Goal: Information Seeking & Learning: Learn about a topic

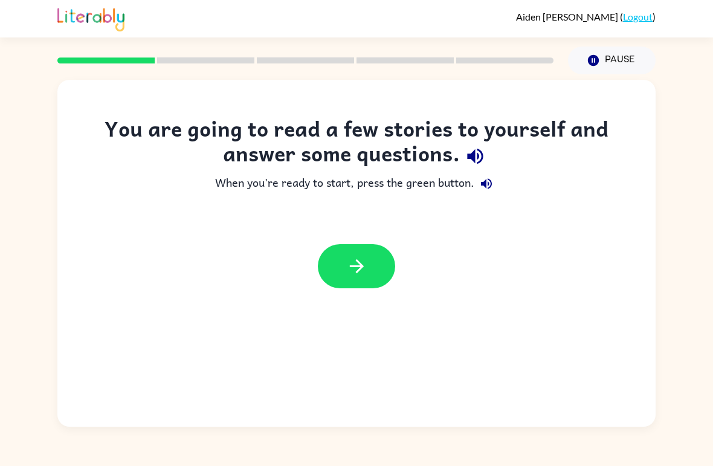
click at [367, 231] on div "You are going to read a few stories to yourself and answer some questions. When…" at bounding box center [356, 208] width 598 height 184
click at [355, 267] on icon "button" at bounding box center [356, 266] width 21 height 21
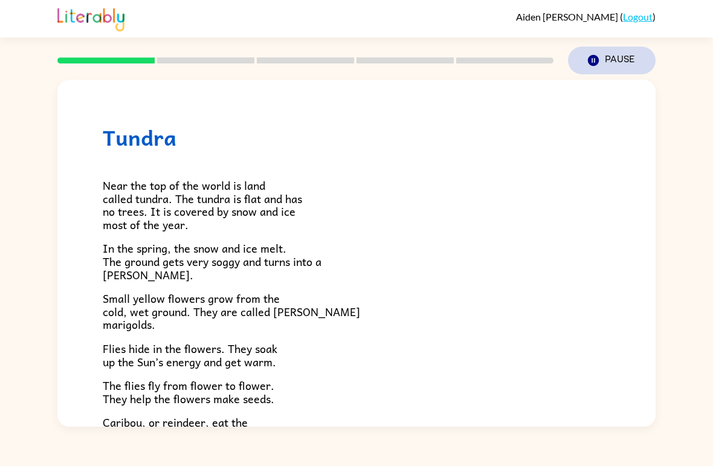
click at [593, 68] on button "Pause Pause" at bounding box center [612, 61] width 88 height 28
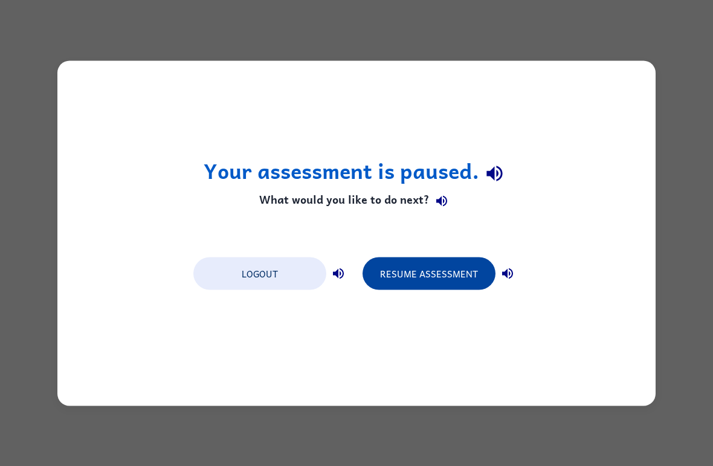
click at [457, 266] on button "Resume Assessment" at bounding box center [428, 273] width 133 height 33
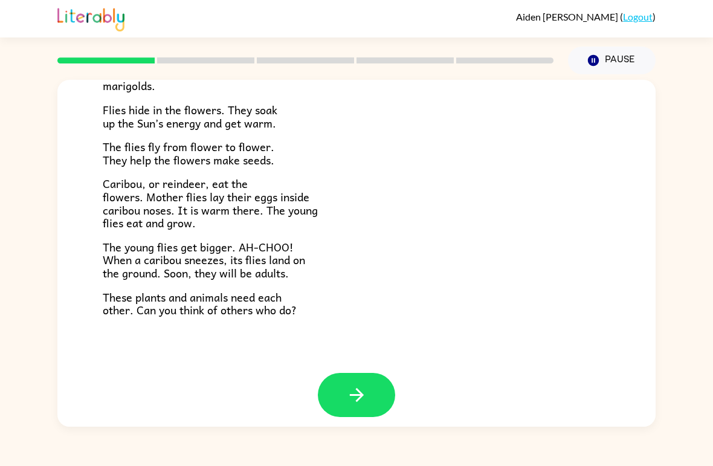
scroll to position [238, 0]
click at [371, 388] on button "button" at bounding box center [356, 395] width 77 height 44
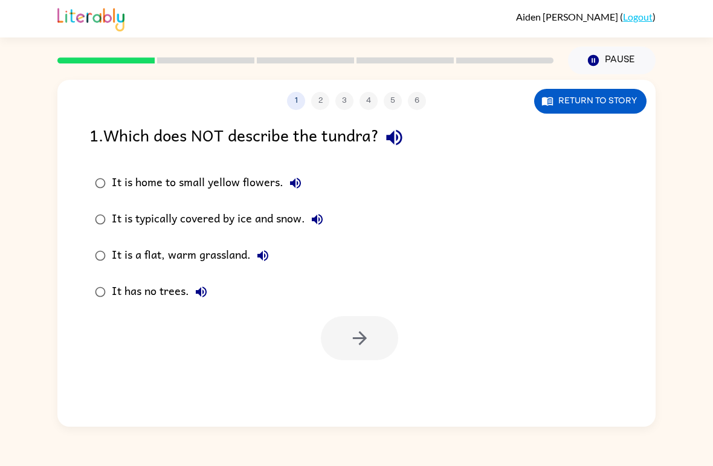
scroll to position [0, 0]
click at [132, 294] on div "It has no trees." at bounding box center [162, 292] width 101 height 24
click at [148, 256] on div "It is a flat, warm grassland." at bounding box center [193, 255] width 163 height 24
click at [377, 336] on button "button" at bounding box center [359, 338] width 77 height 44
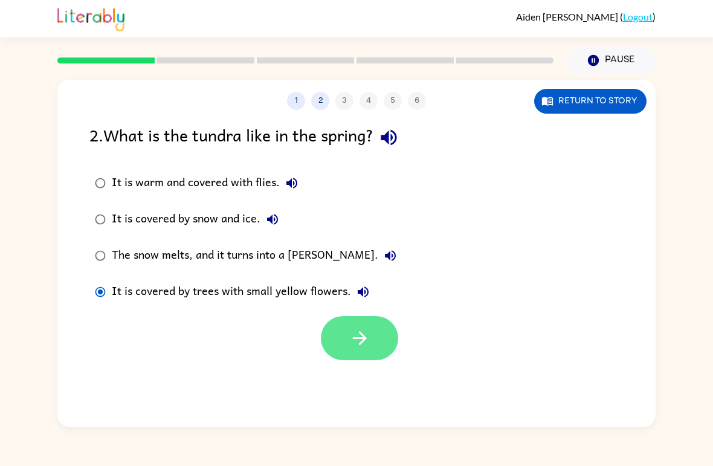
click at [369, 341] on icon "button" at bounding box center [359, 337] width 21 height 21
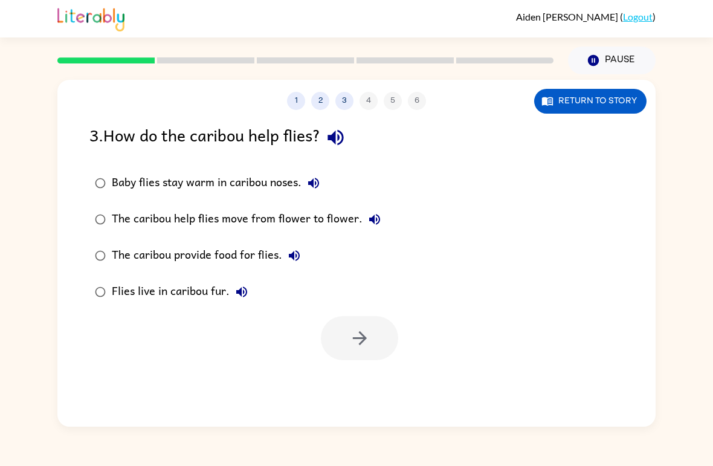
click at [123, 182] on div "Baby flies stay warm in caribou noses." at bounding box center [219, 183] width 214 height 24
click at [371, 324] on button "button" at bounding box center [359, 338] width 77 height 44
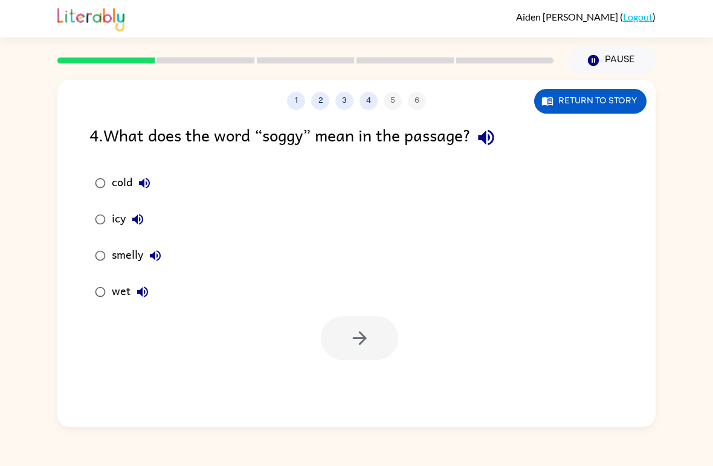
click at [381, 335] on div at bounding box center [359, 338] width 77 height 44
click at [384, 342] on button "button" at bounding box center [359, 338] width 77 height 44
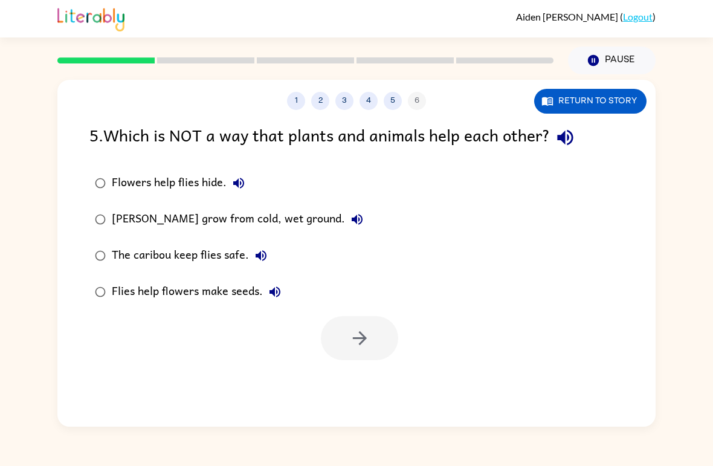
click at [135, 285] on div "Flies help flowers make seeds." at bounding box center [199, 292] width 175 height 24
click at [364, 328] on icon "button" at bounding box center [359, 337] width 21 height 21
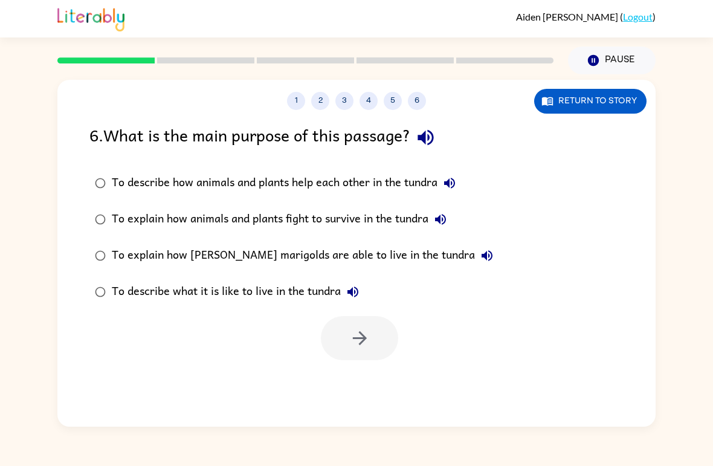
click at [128, 176] on div "To describe how animals and plants help each other in the tundra" at bounding box center [287, 183] width 350 height 24
click at [372, 327] on button "button" at bounding box center [359, 338] width 77 height 44
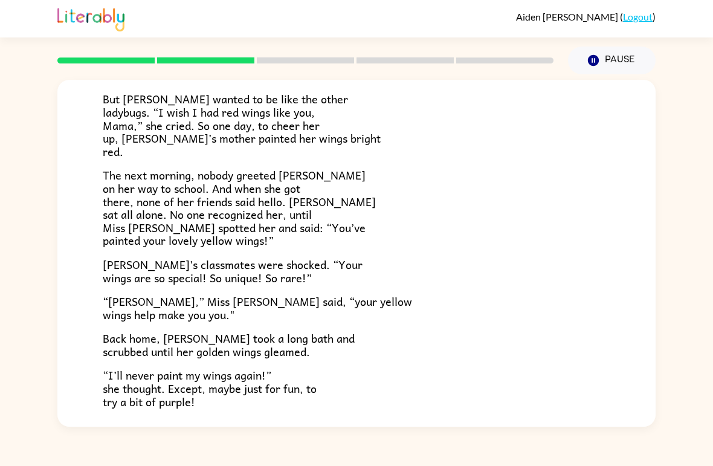
scroll to position [234, 0]
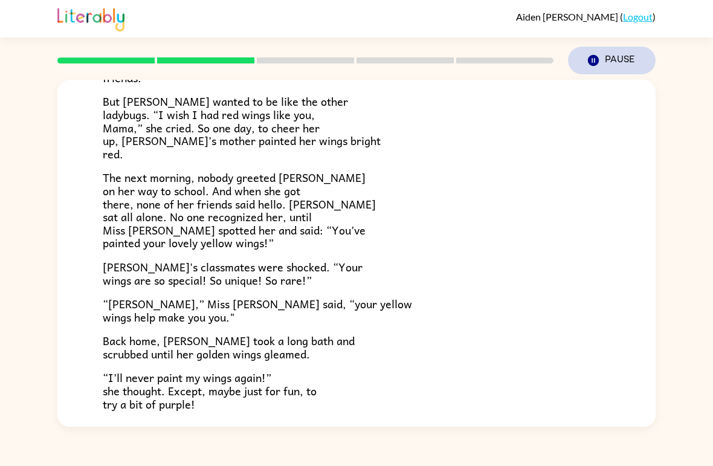
click at [605, 60] on button "Pause Pause" at bounding box center [612, 61] width 88 height 28
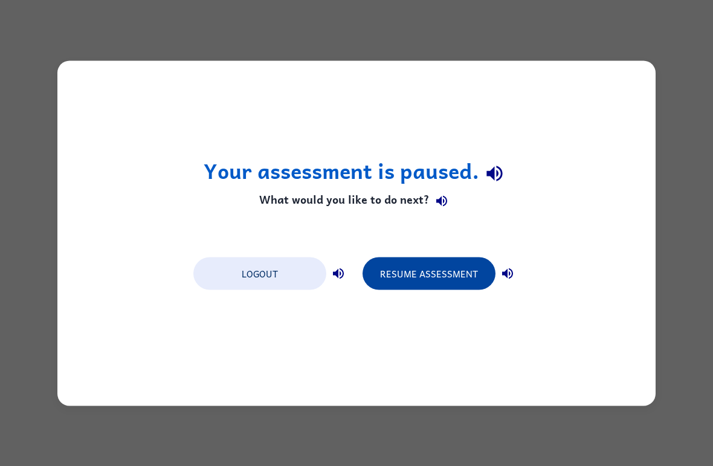
click at [443, 282] on button "Resume Assessment" at bounding box center [428, 273] width 133 height 33
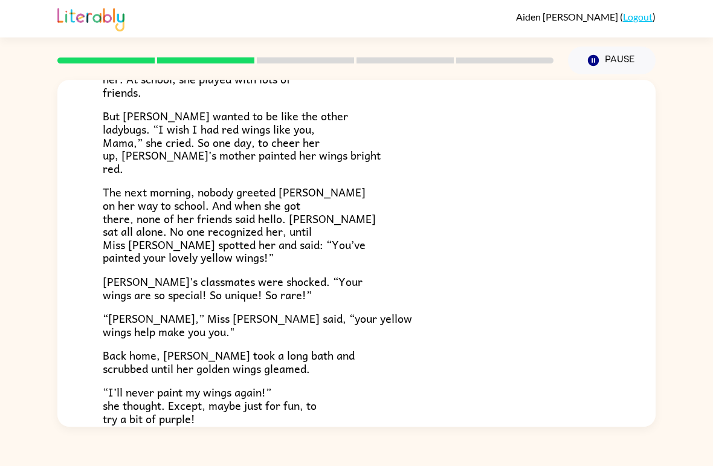
scroll to position [221, 0]
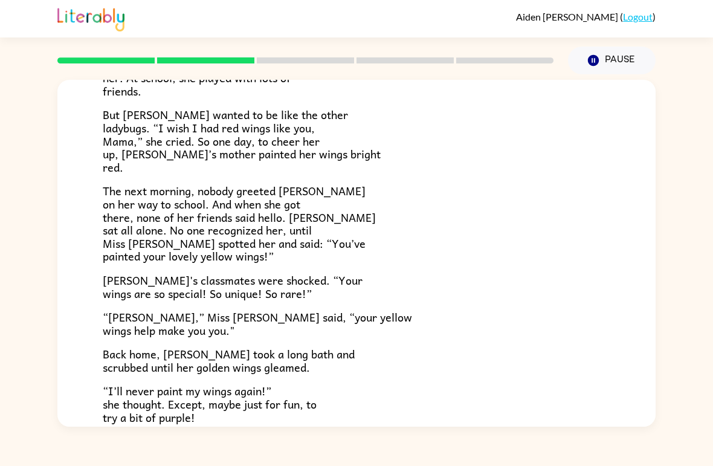
click at [22, 257] on div "[PERSON_NAME] [PERSON_NAME] the ladybug was a special bug. Unlike all her frien…" at bounding box center [356, 250] width 713 height 352
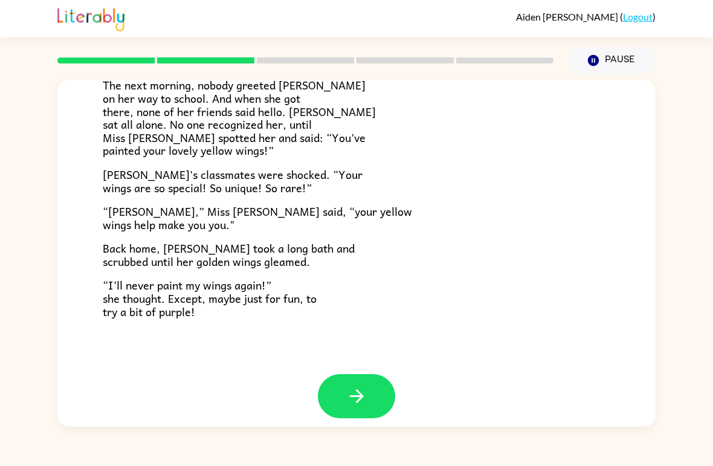
scroll to position [325, 0]
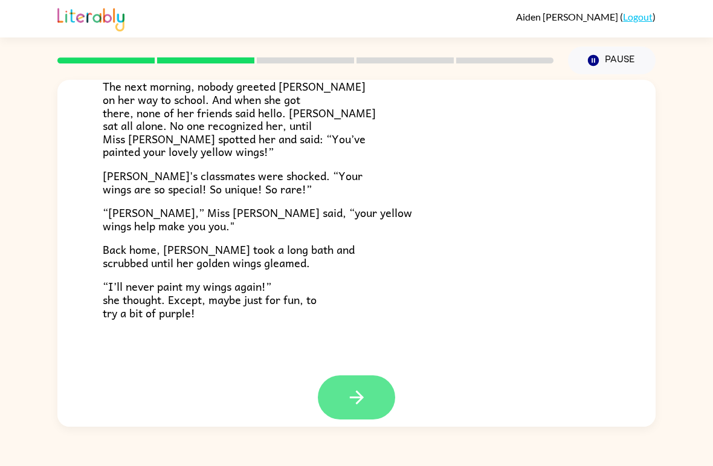
click at [354, 387] on icon "button" at bounding box center [356, 397] width 21 height 21
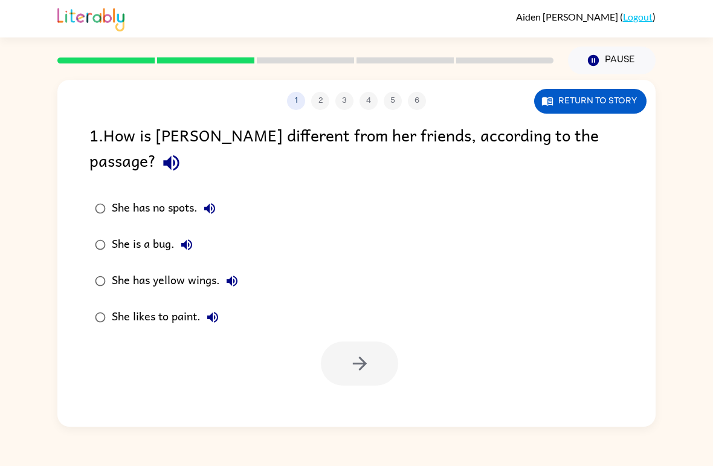
scroll to position [0, 0]
click at [376, 347] on button "button" at bounding box center [359, 363] width 77 height 44
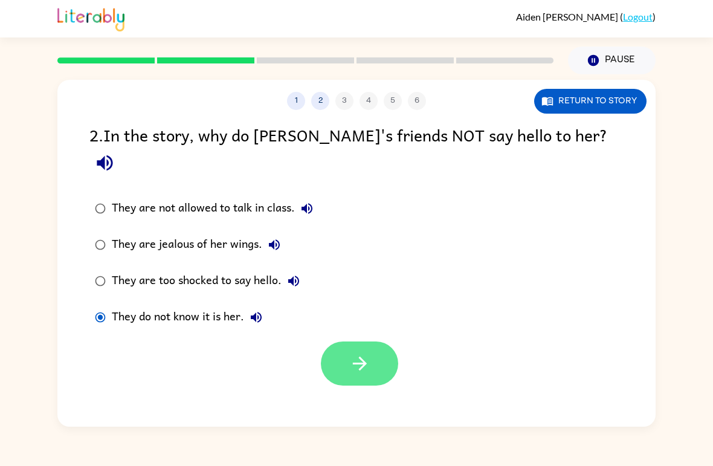
click at [368, 353] on icon "button" at bounding box center [359, 363] width 21 height 21
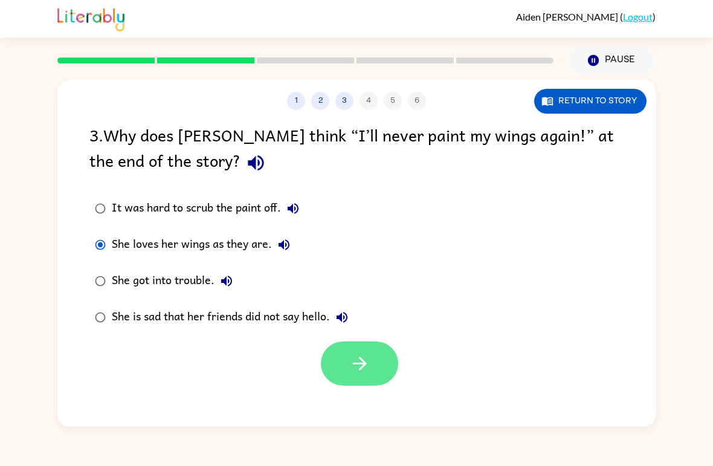
click at [382, 383] on button "button" at bounding box center [359, 363] width 77 height 44
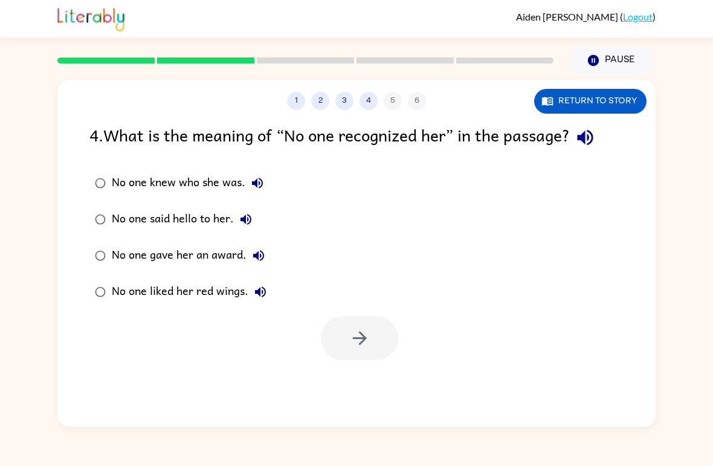
click at [115, 169] on label "No one knew who she was." at bounding box center [181, 183] width 196 height 36
click at [344, 332] on button "button" at bounding box center [359, 338] width 77 height 44
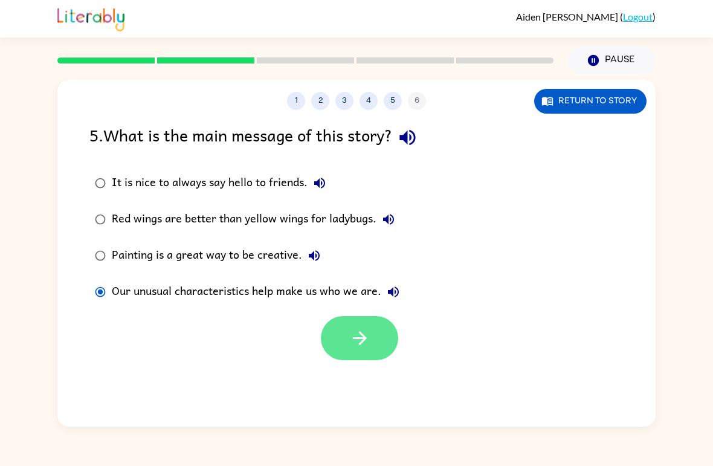
click at [370, 339] on icon "button" at bounding box center [359, 337] width 21 height 21
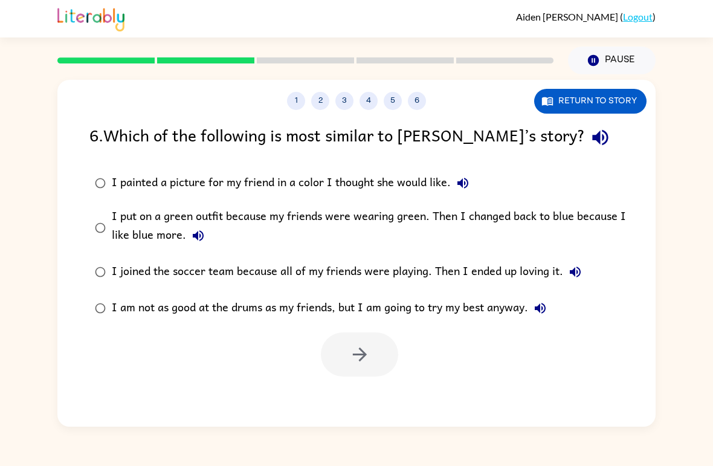
click at [119, 230] on div "I put on a green outfit because my friends were wearing green. Then I changed b…" at bounding box center [376, 227] width 528 height 40
click at [370, 350] on button "button" at bounding box center [359, 354] width 77 height 44
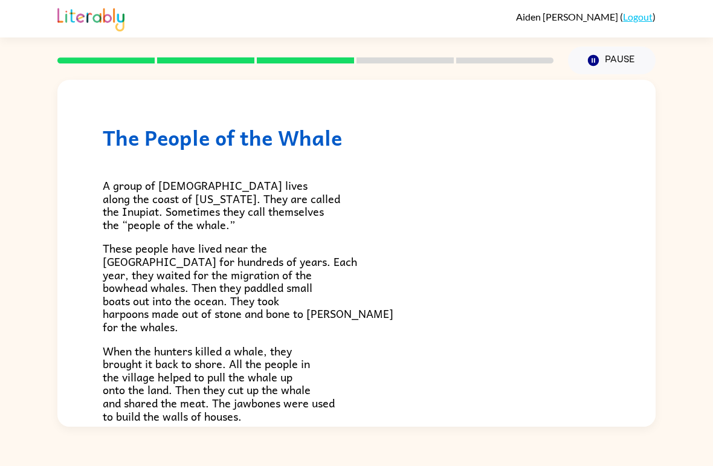
click at [599, 396] on p "When the hunters killed a whale, they brought it back to shore. All the people …" at bounding box center [356, 383] width 507 height 79
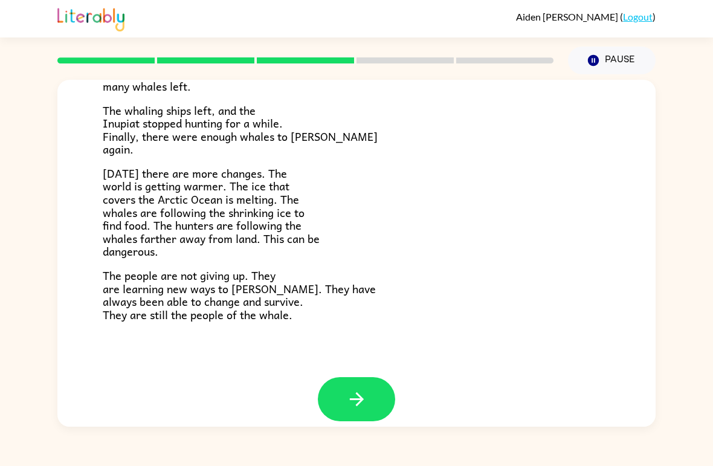
scroll to position [392, 0]
click at [375, 383] on button "button" at bounding box center [356, 400] width 77 height 44
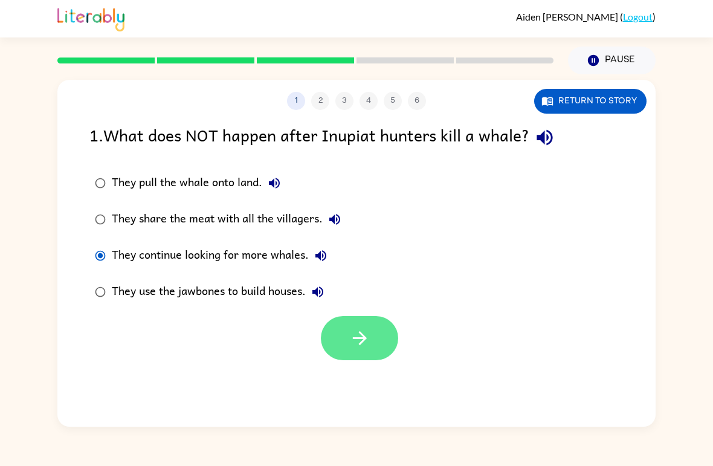
click at [376, 359] on button "button" at bounding box center [359, 338] width 77 height 44
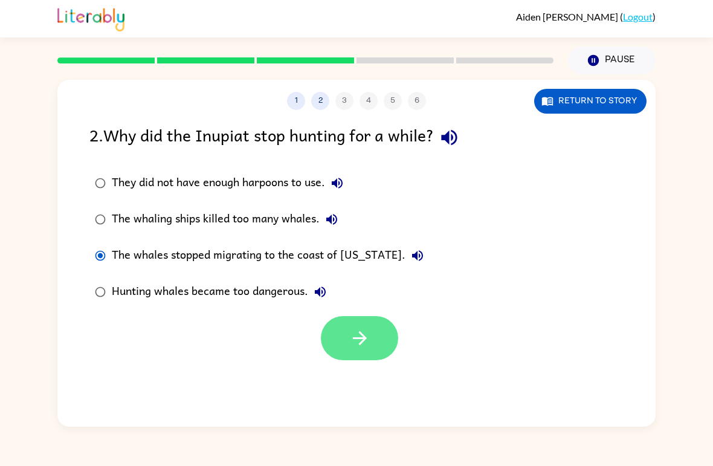
click at [344, 349] on button "button" at bounding box center [359, 338] width 77 height 44
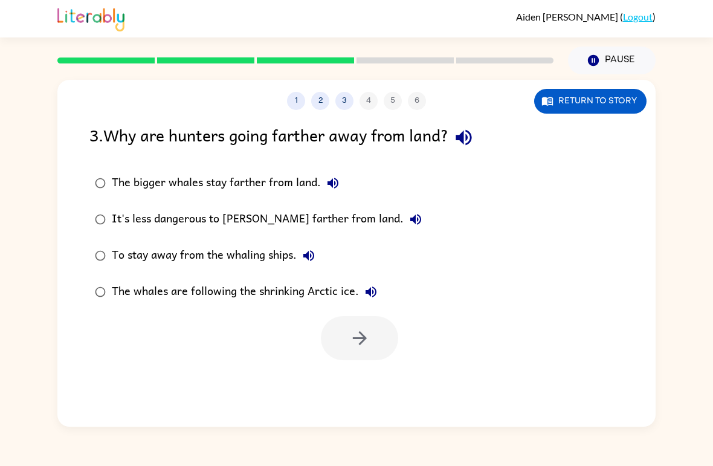
click at [163, 234] on label "It's less dangerous to [PERSON_NAME] farther from land." at bounding box center [258, 219] width 351 height 36
click at [174, 207] on label "It's less dangerous to [PERSON_NAME] farther from land." at bounding box center [258, 219] width 351 height 36
click at [388, 352] on button "button" at bounding box center [359, 338] width 77 height 44
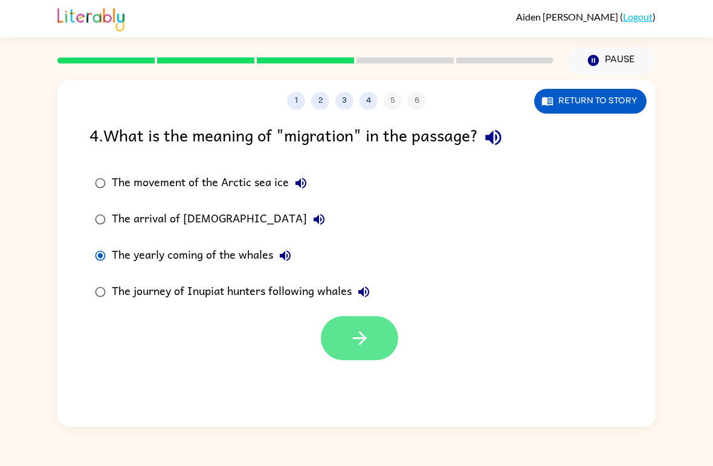
click at [370, 352] on button "button" at bounding box center [359, 338] width 77 height 44
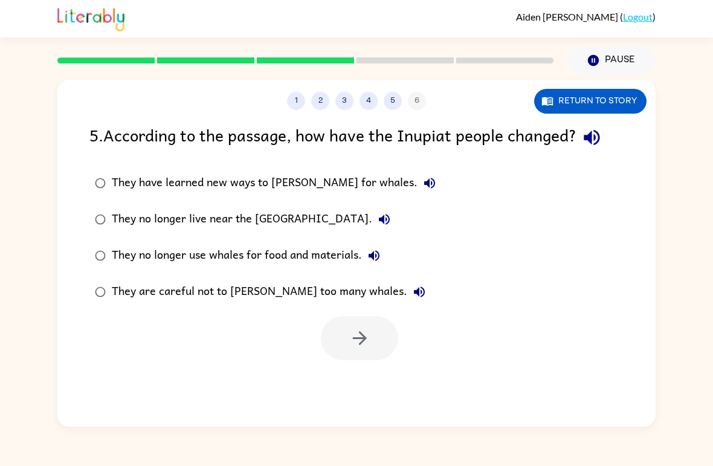
click at [154, 191] on div "They have learned new ways to [PERSON_NAME] for whales." at bounding box center [277, 183] width 330 height 24
click at [369, 337] on icon "button" at bounding box center [359, 337] width 21 height 21
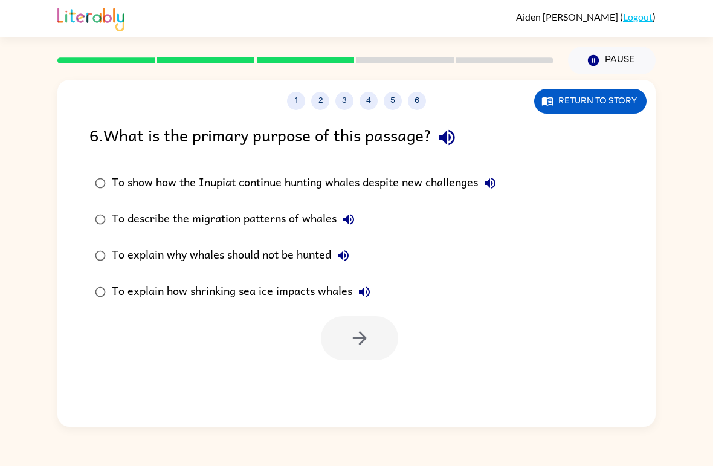
click at [121, 195] on div "To show how the Inupiat continue hunting whales despite new challenges" at bounding box center [307, 183] width 390 height 24
click at [350, 331] on icon "button" at bounding box center [359, 337] width 21 height 21
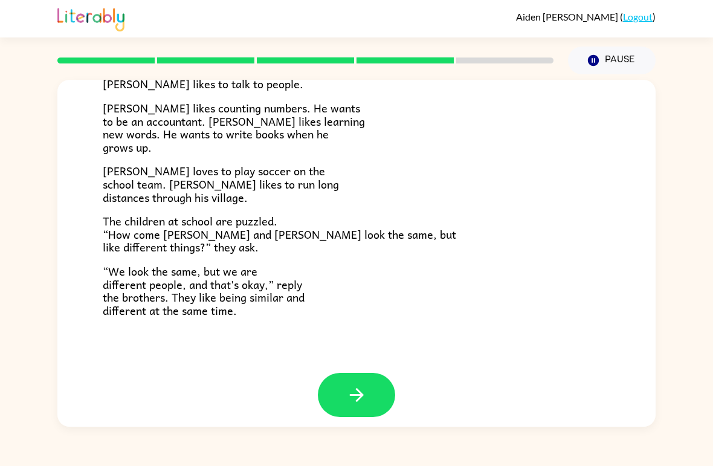
scroll to position [251, 0]
click at [353, 404] on button "button" at bounding box center [356, 395] width 77 height 44
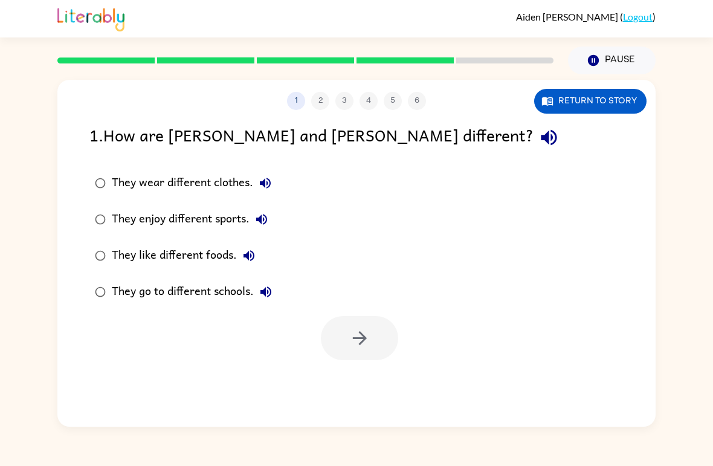
click at [135, 224] on div "They enjoy different sports." at bounding box center [193, 219] width 162 height 24
click at [375, 353] on button "button" at bounding box center [359, 338] width 77 height 44
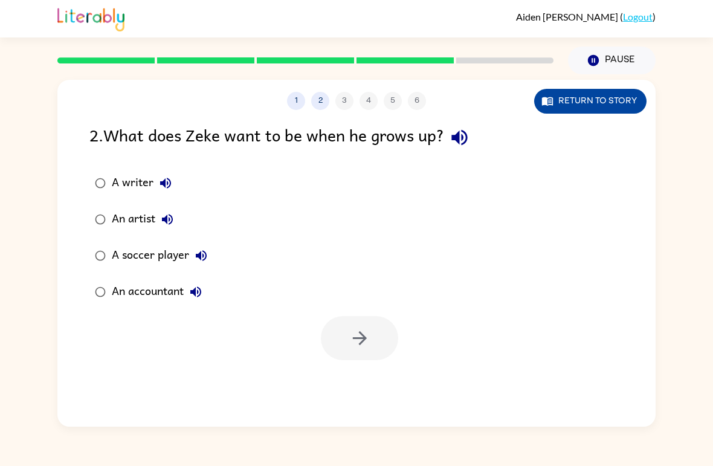
click at [569, 103] on button "Return to story" at bounding box center [590, 101] width 112 height 25
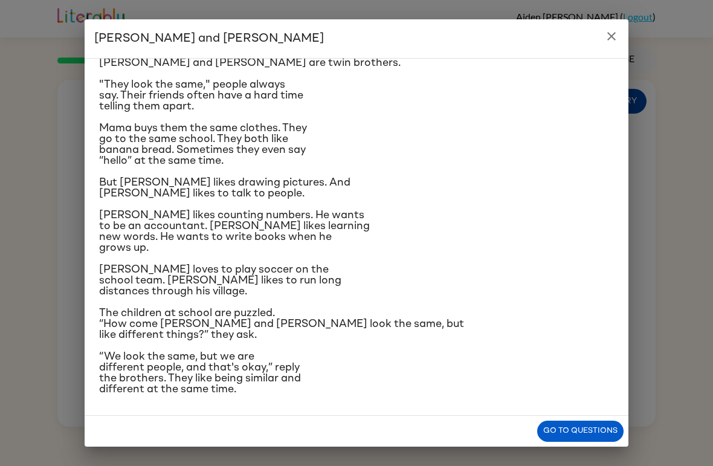
scroll to position [95, 0]
click at [68, 185] on div "[PERSON_NAME] and [PERSON_NAME] and [PERSON_NAME] are twin brothers. "They look…" at bounding box center [356, 233] width 713 height 466
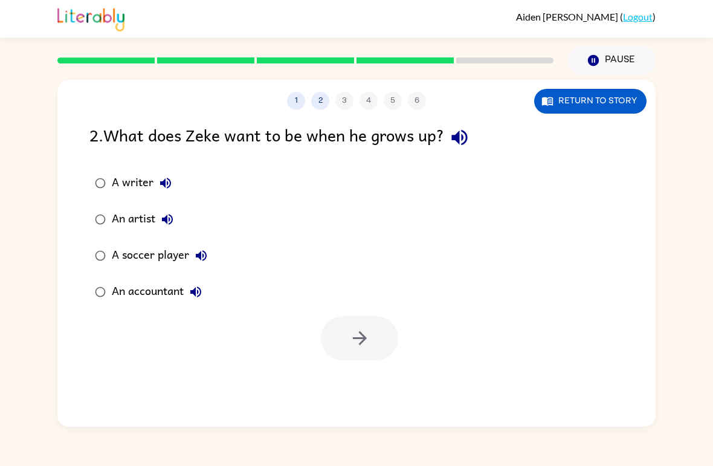
click at [113, 282] on div "An accountant" at bounding box center [160, 292] width 96 height 24
click at [361, 335] on icon "button" at bounding box center [359, 338] width 14 height 14
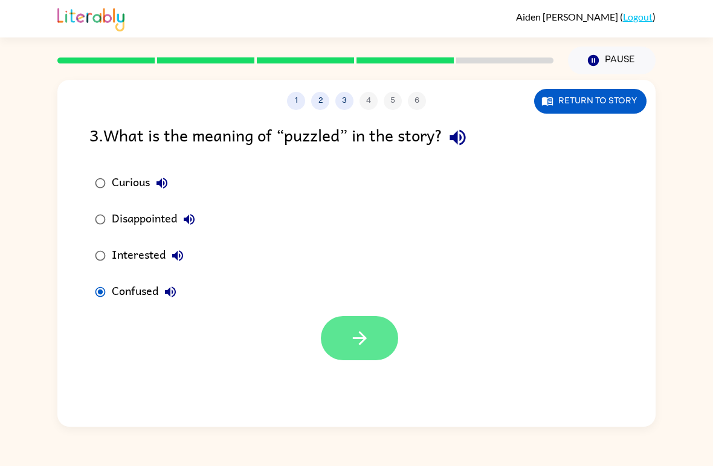
click at [370, 346] on button "button" at bounding box center [359, 338] width 77 height 44
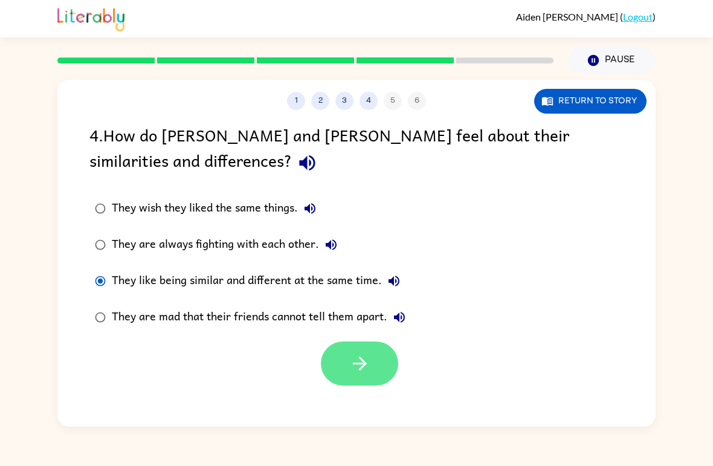
click at [368, 379] on button "button" at bounding box center [359, 363] width 77 height 44
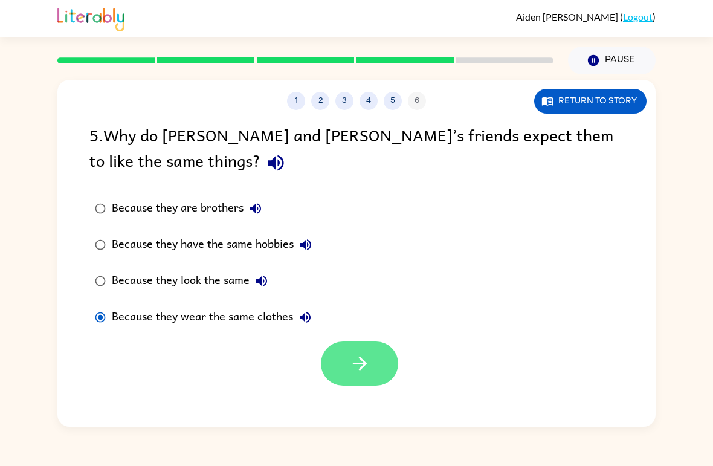
click at [368, 364] on icon "button" at bounding box center [359, 363] width 21 height 21
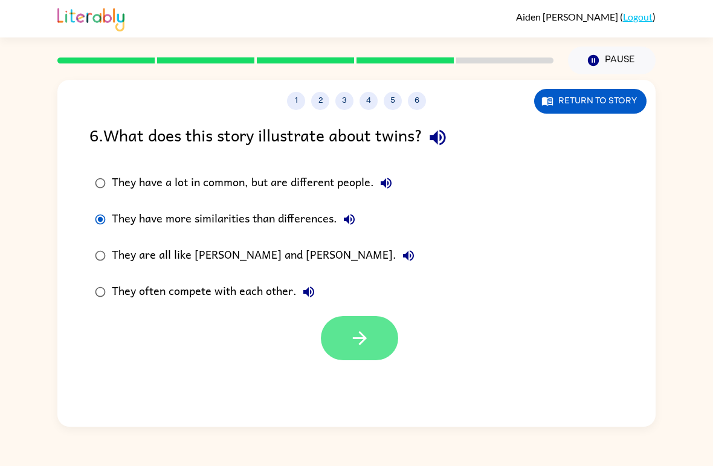
click at [377, 340] on button "button" at bounding box center [359, 338] width 77 height 44
